Goal: Information Seeking & Learning: Learn about a topic

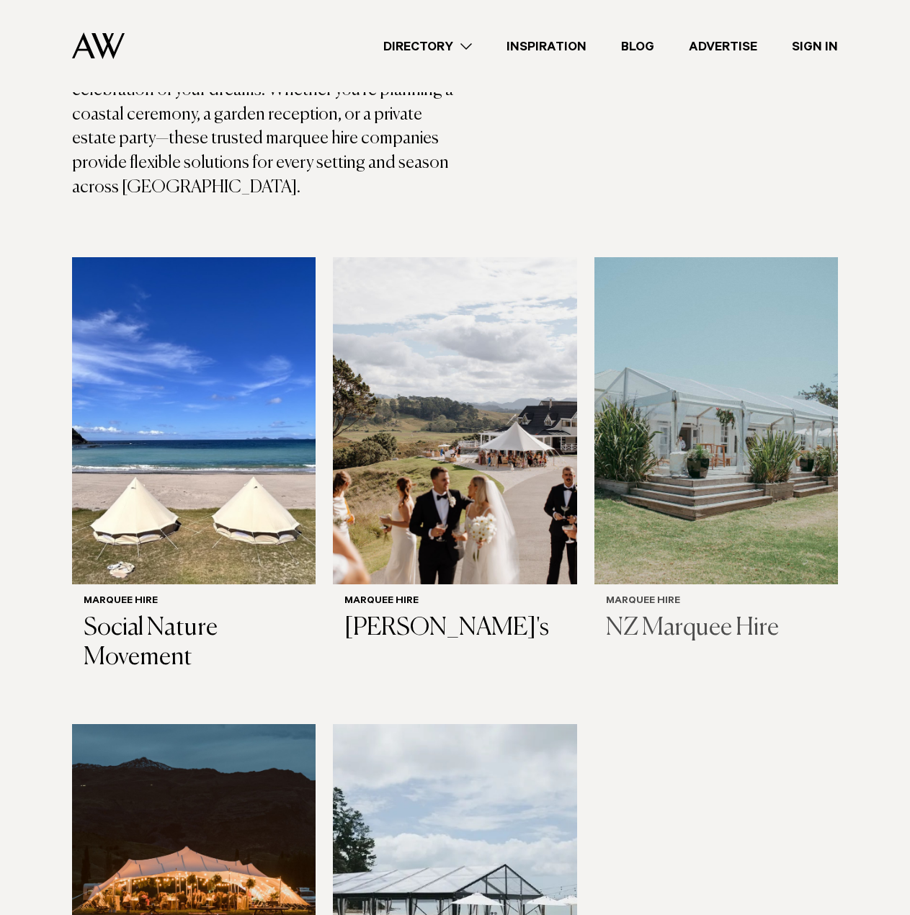
scroll to position [360, 0]
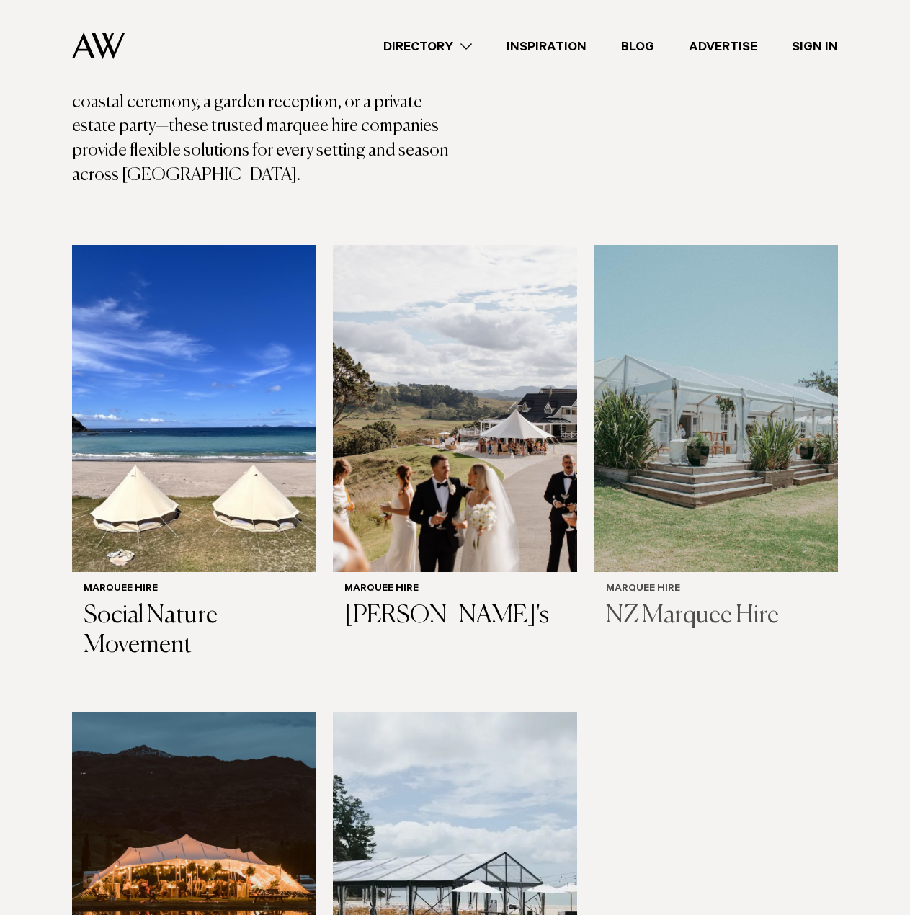
click at [730, 400] on img at bounding box center [715, 408] width 243 height 327
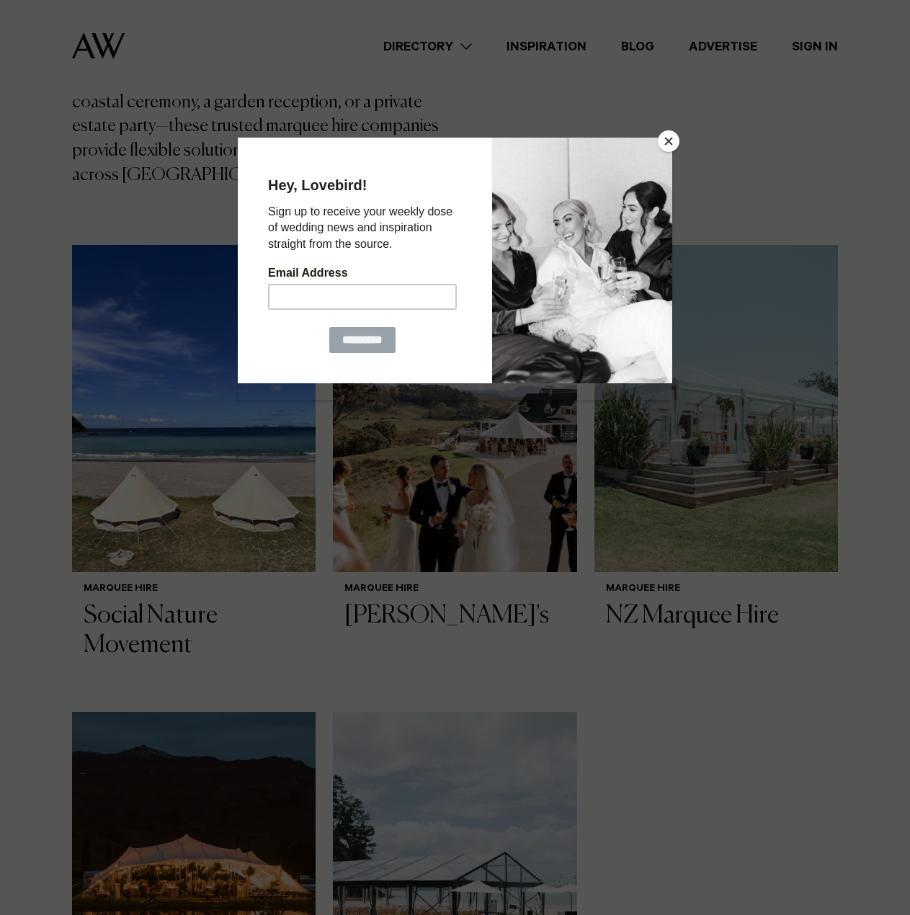
click at [665, 140] on button "Close" at bounding box center [669, 141] width 22 height 22
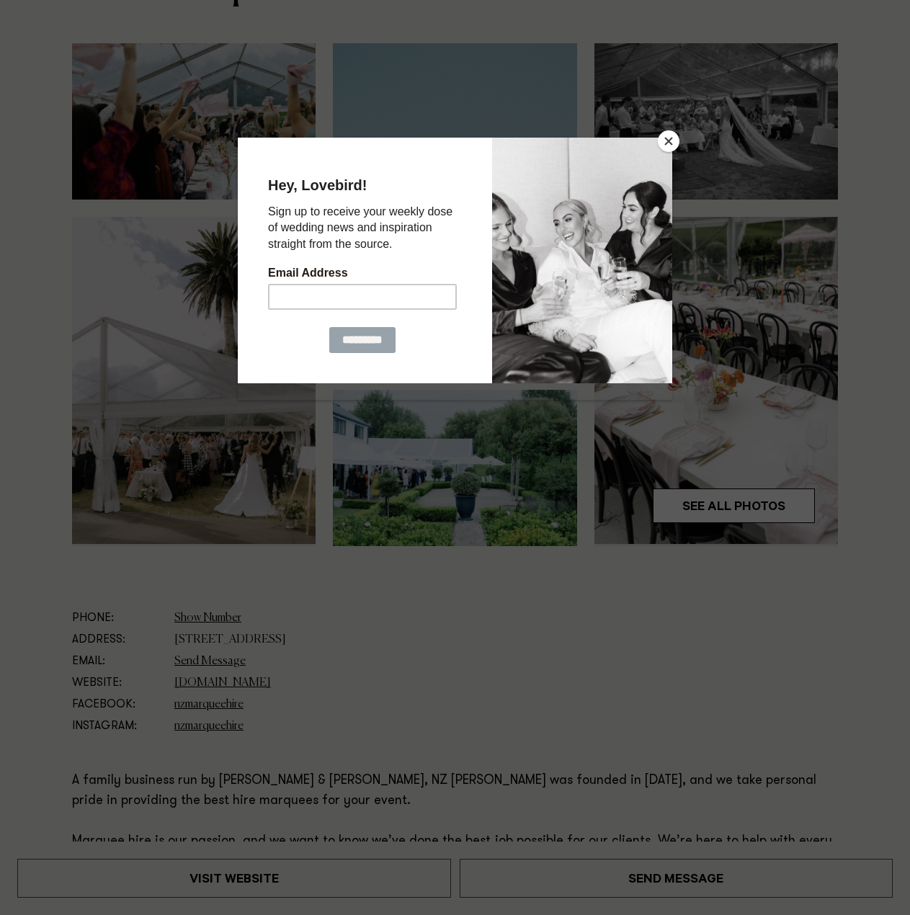
scroll to position [504, 0]
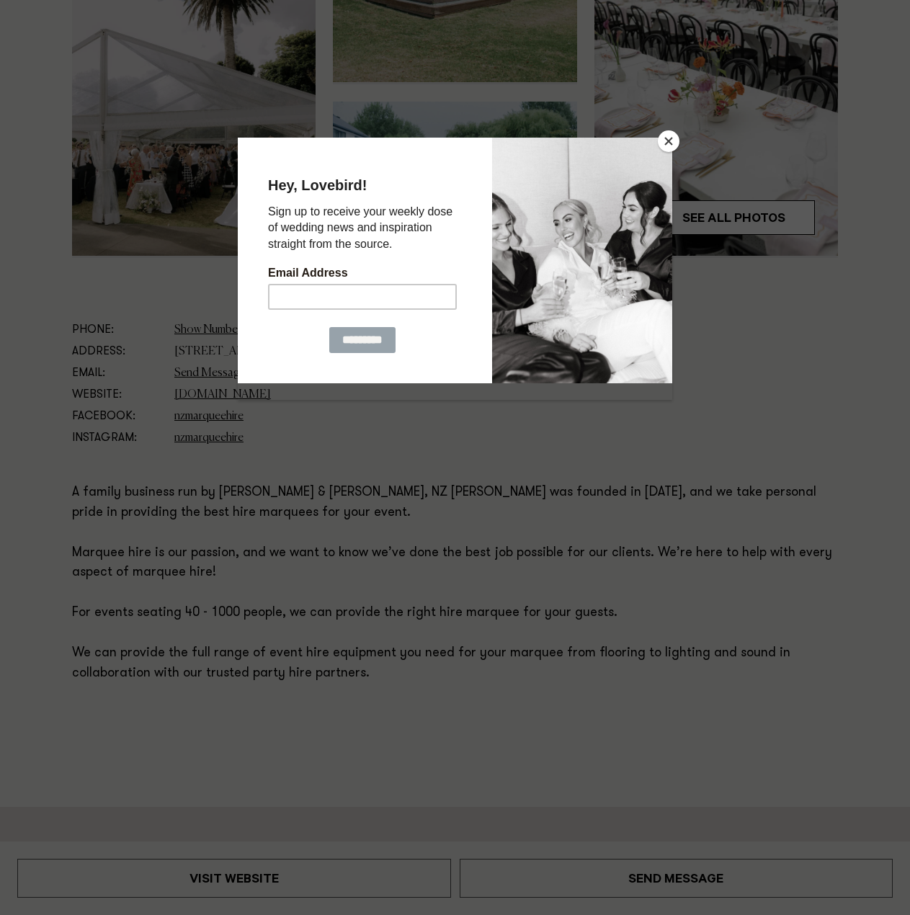
click at [666, 142] on button "Close" at bounding box center [669, 141] width 22 height 22
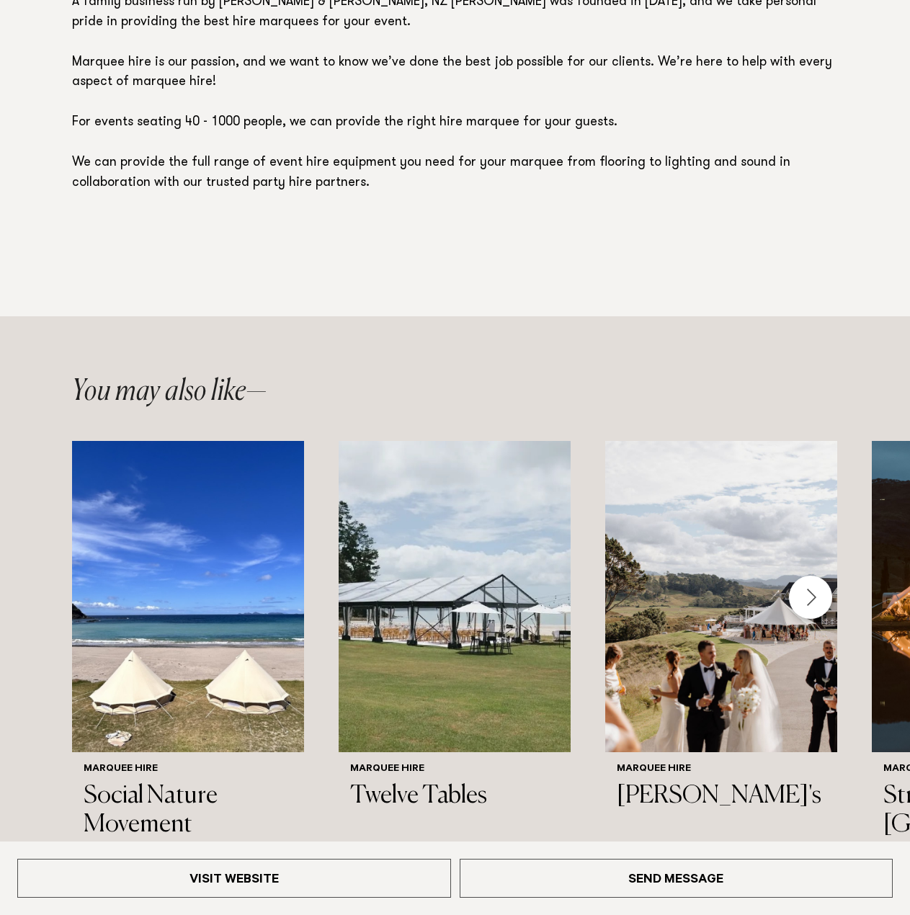
scroll to position [1152, 0]
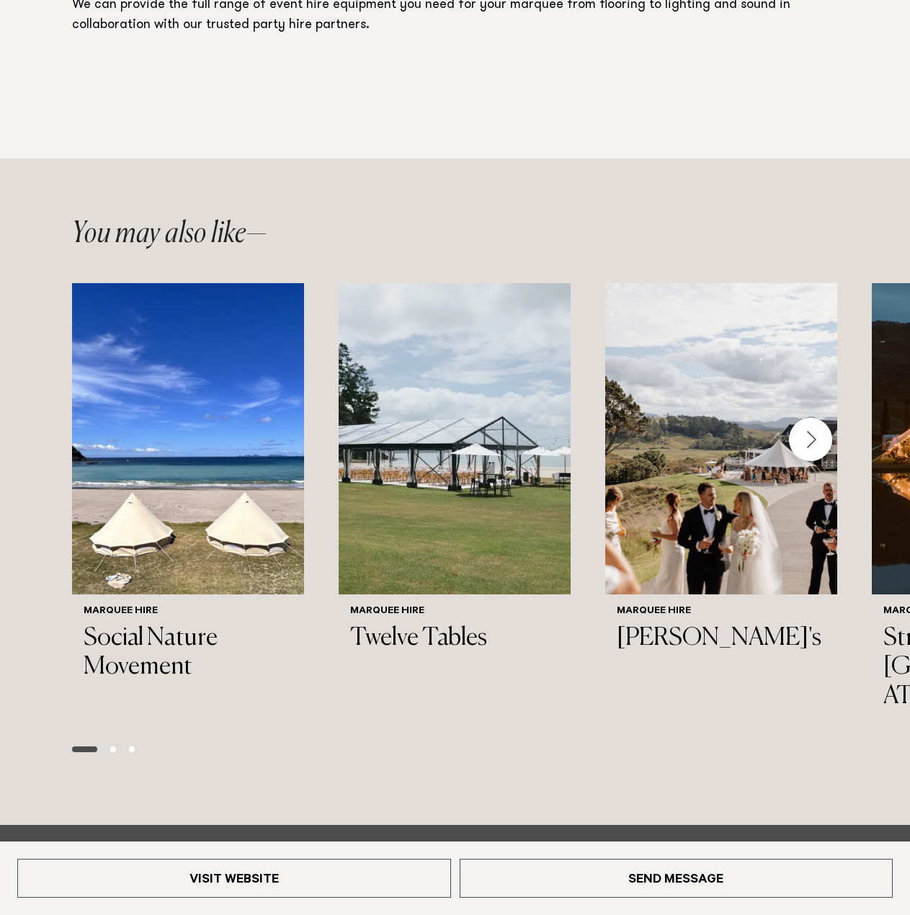
click at [807, 434] on div "Next slide" at bounding box center [810, 439] width 43 height 43
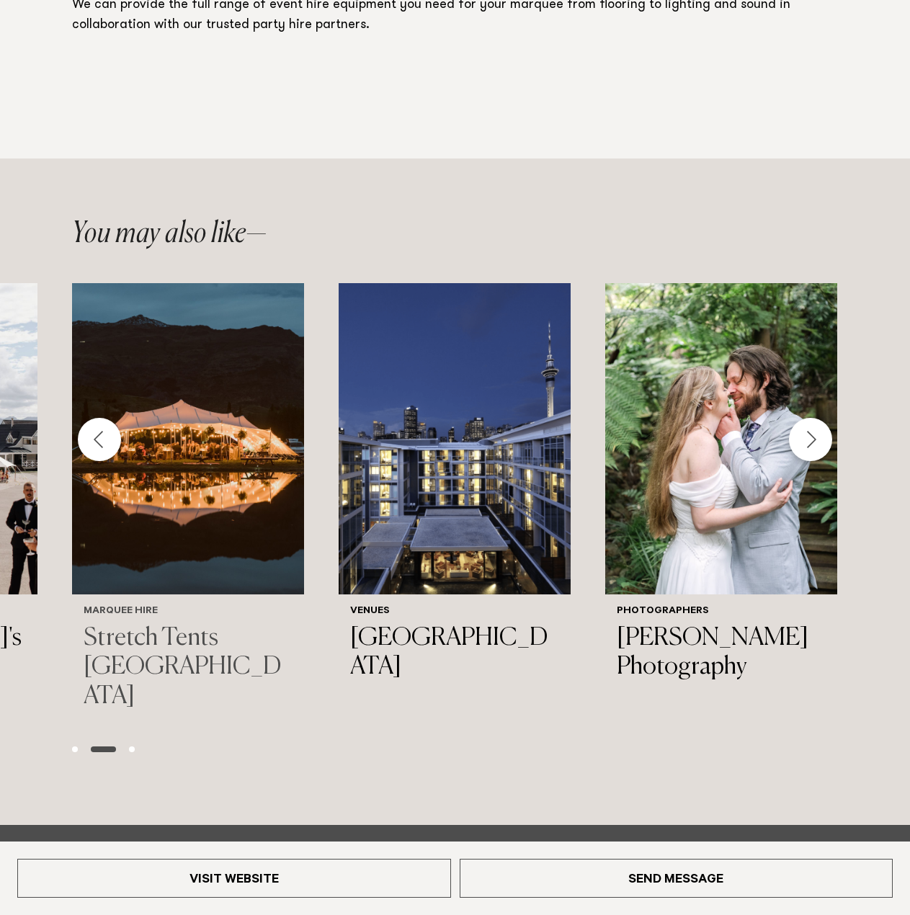
click at [225, 449] on img "4 / 6" at bounding box center [188, 438] width 232 height 311
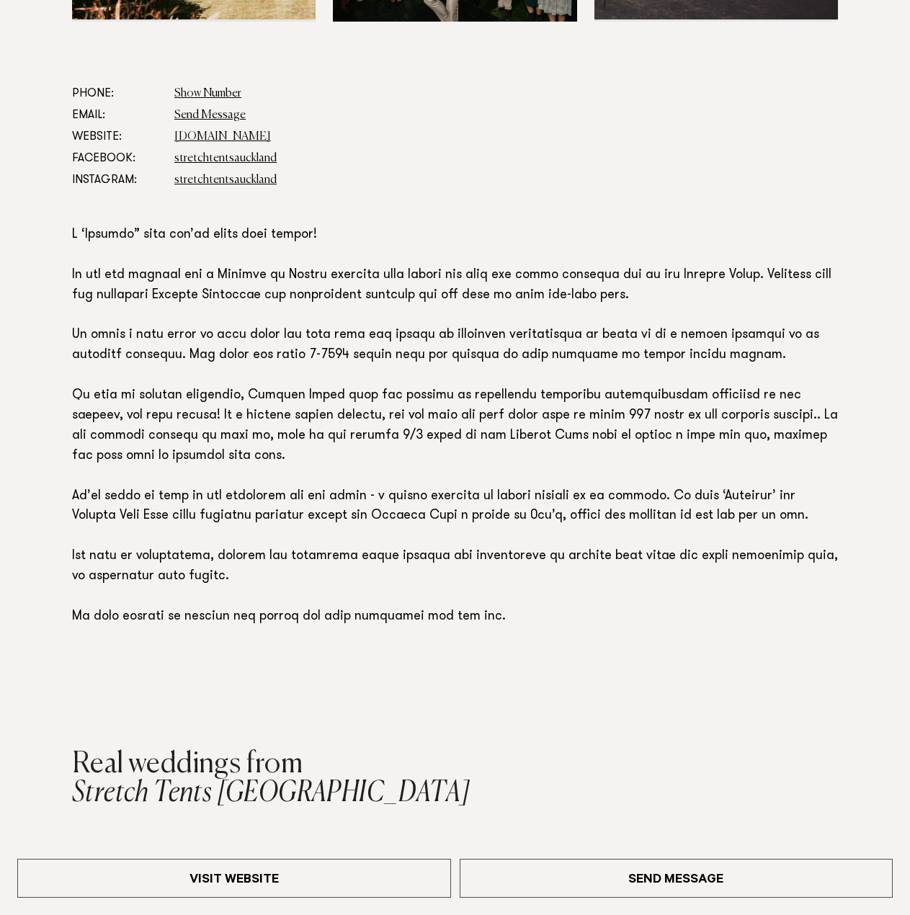
scroll to position [1152, 0]
